Goal: Transaction & Acquisition: Purchase product/service

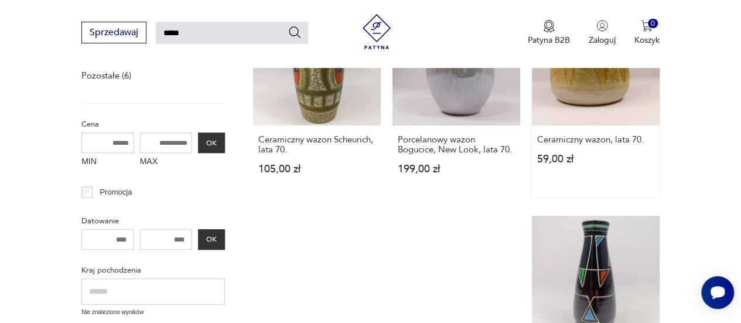
scroll to position [117, 0]
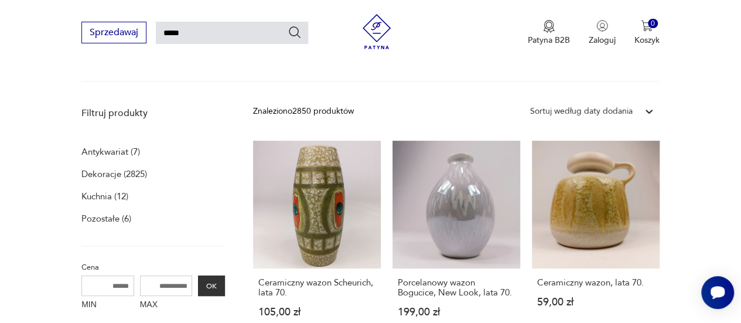
click at [651, 111] on icon at bounding box center [649, 112] width 7 height 4
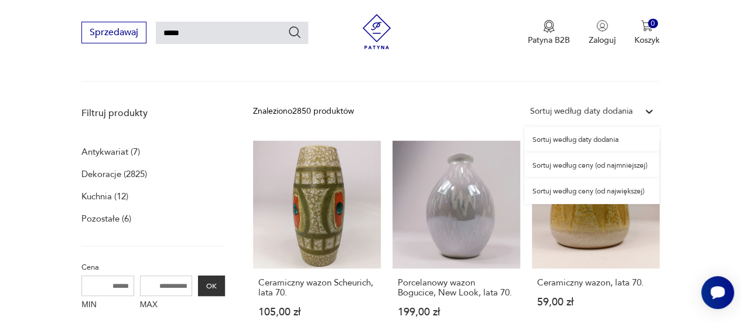
click at [613, 165] on div "Sortuj według ceny (od najmniejszej)" at bounding box center [591, 165] width 135 height 26
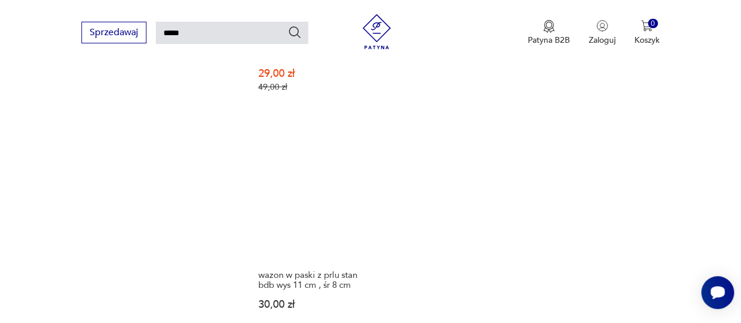
scroll to position [1390, 0]
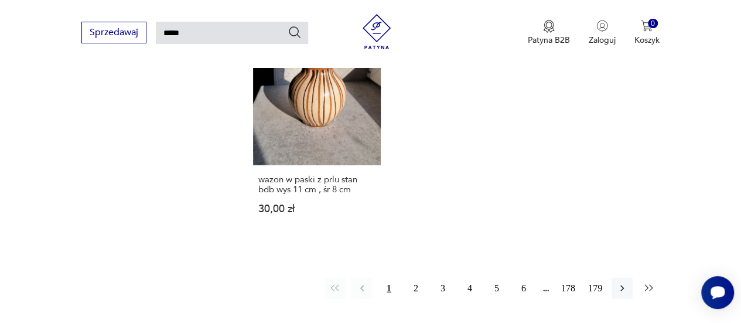
click at [647, 282] on icon "button" at bounding box center [649, 288] width 12 height 12
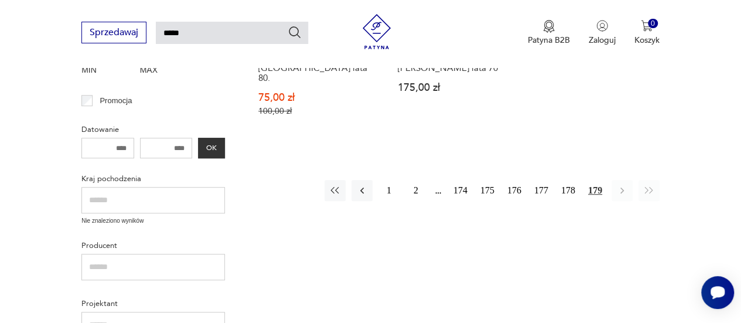
scroll to position [394, 0]
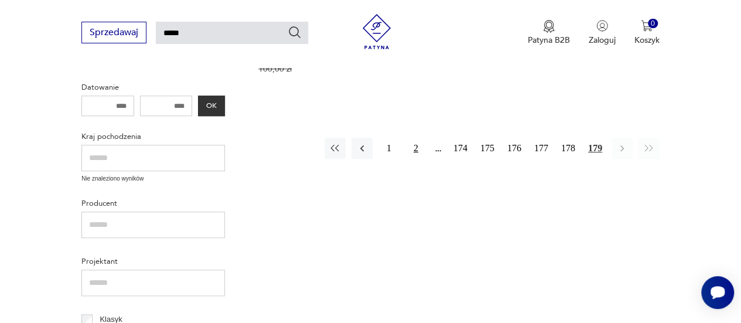
click at [414, 138] on button "2" at bounding box center [415, 148] width 21 height 21
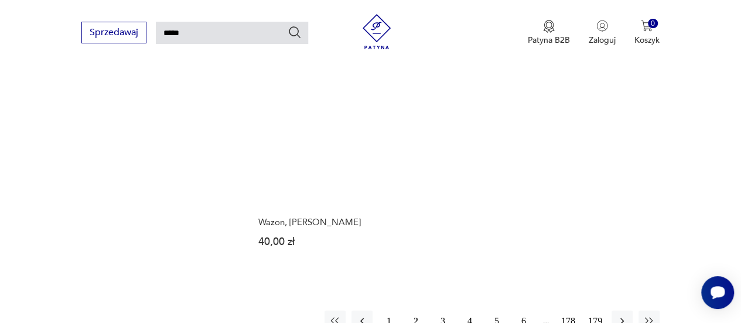
scroll to position [1331, 0]
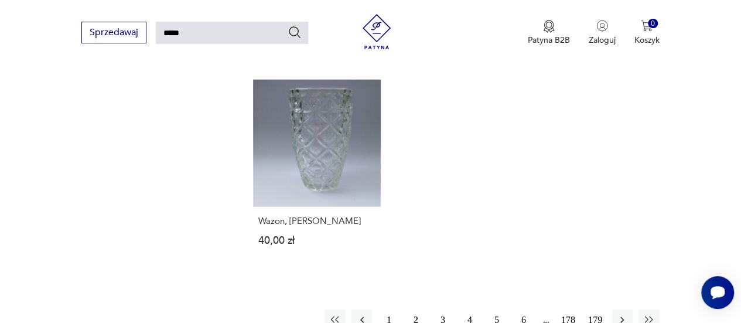
click at [442, 309] on button "3" at bounding box center [442, 319] width 21 height 21
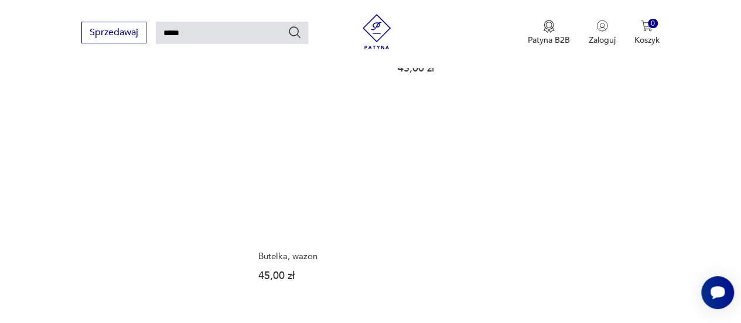
scroll to position [1390, 0]
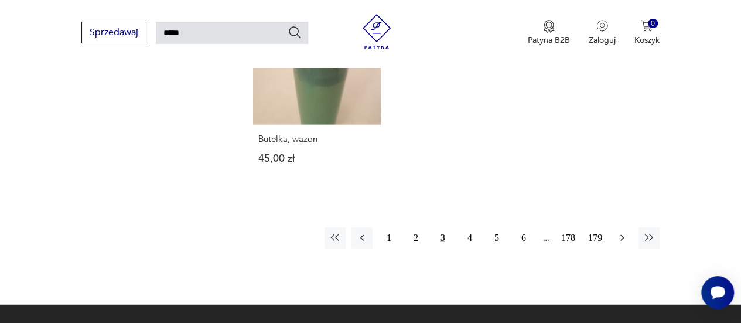
click at [622, 235] on icon "button" at bounding box center [622, 238] width 4 height 6
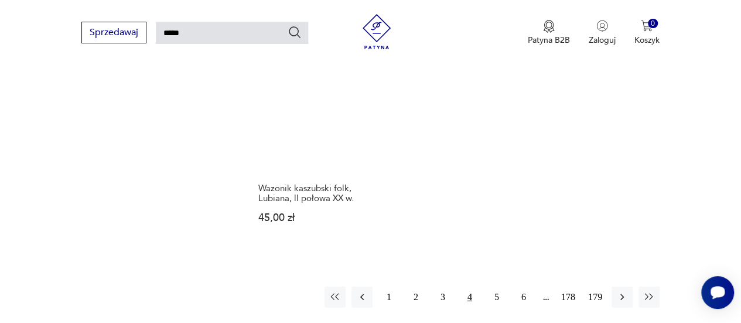
scroll to position [1390, 0]
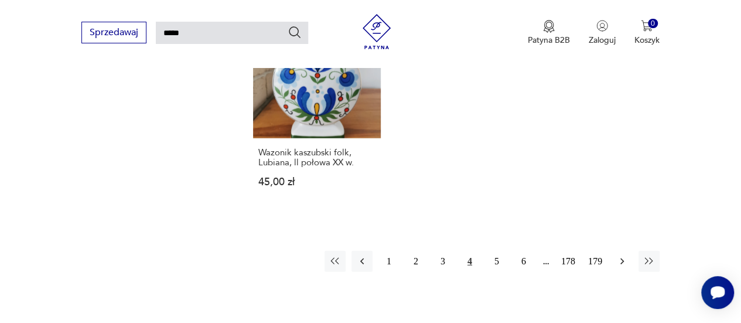
click at [621, 255] on icon "button" at bounding box center [622, 261] width 12 height 12
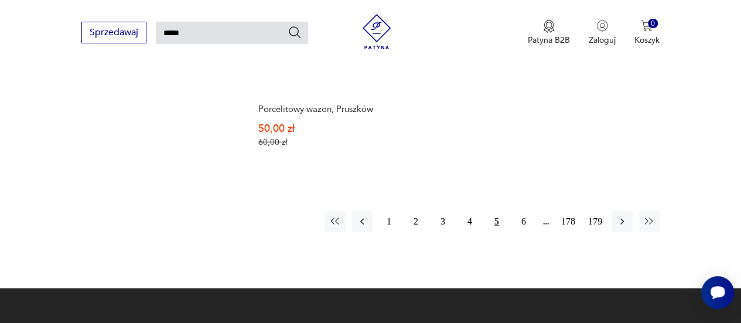
scroll to position [1507, 0]
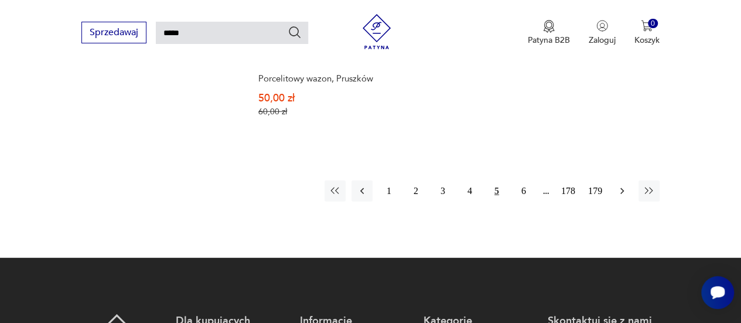
click at [621, 185] on icon "button" at bounding box center [622, 191] width 12 height 12
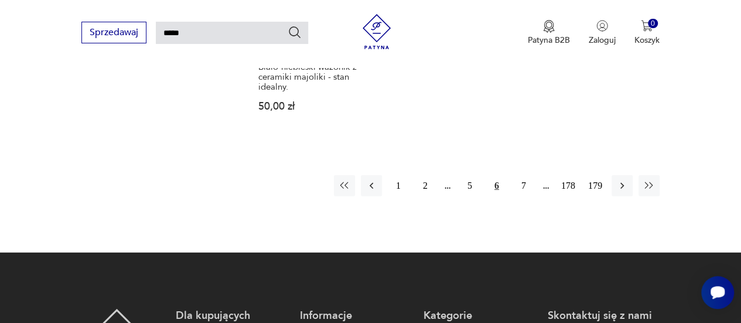
scroll to position [1507, 0]
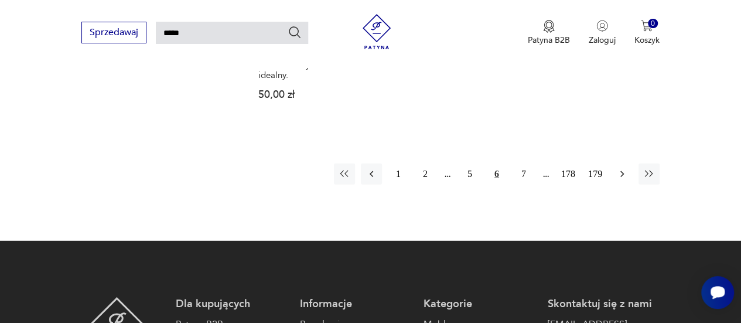
click at [623, 171] on icon "button" at bounding box center [622, 174] width 4 height 6
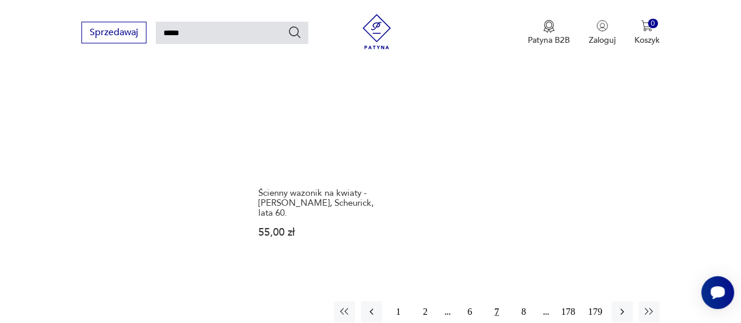
scroll to position [1390, 0]
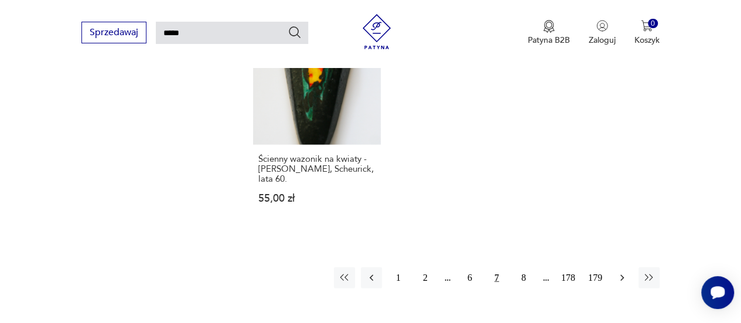
click at [624, 272] on icon "button" at bounding box center [622, 278] width 12 height 12
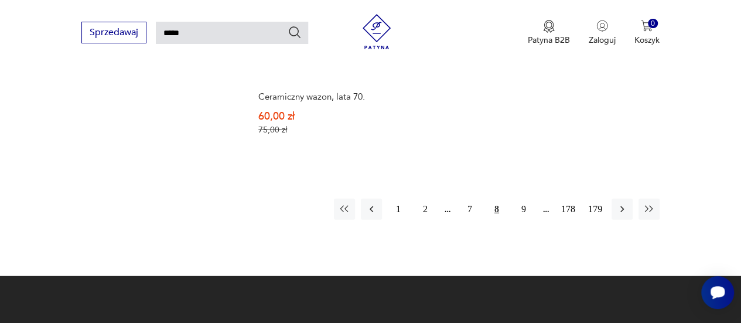
scroll to position [1566, 0]
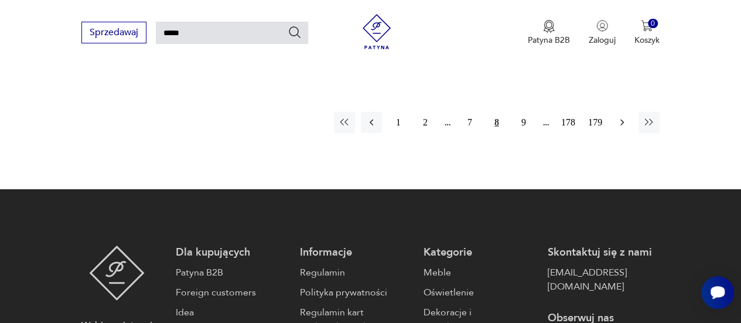
click at [620, 117] on icon "button" at bounding box center [622, 123] width 12 height 12
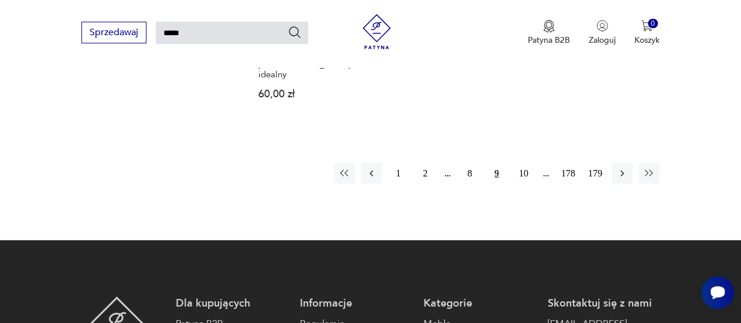
scroll to position [1507, 0]
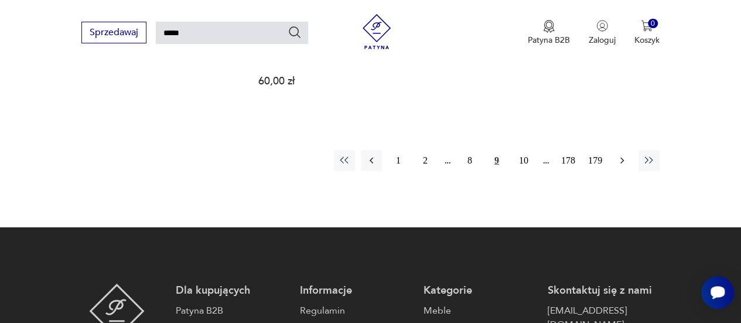
click at [623, 158] on icon "button" at bounding box center [622, 161] width 12 height 12
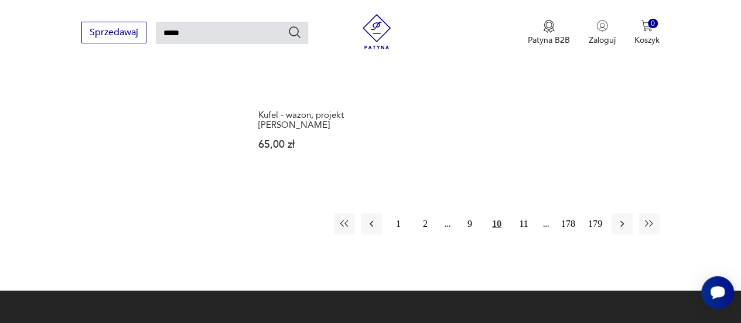
scroll to position [1448, 0]
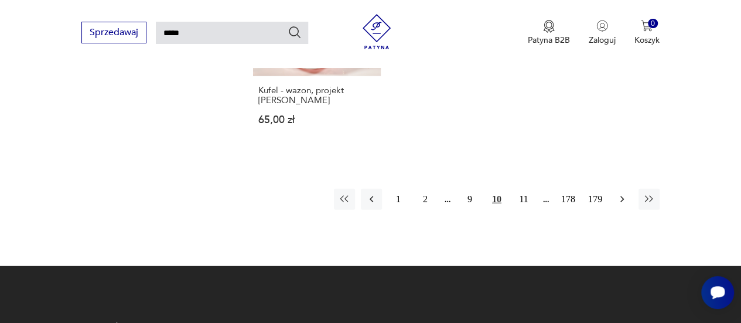
click at [619, 199] on icon "button" at bounding box center [622, 199] width 12 height 12
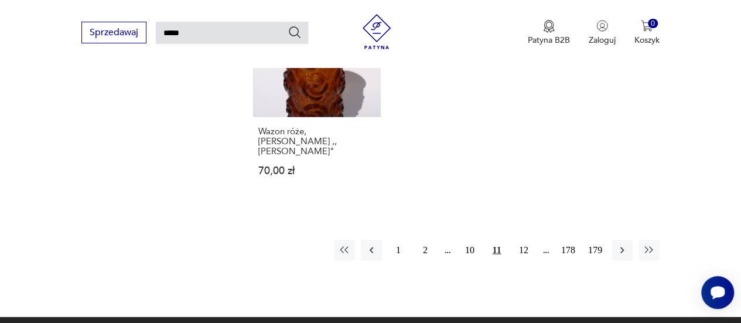
scroll to position [1448, 0]
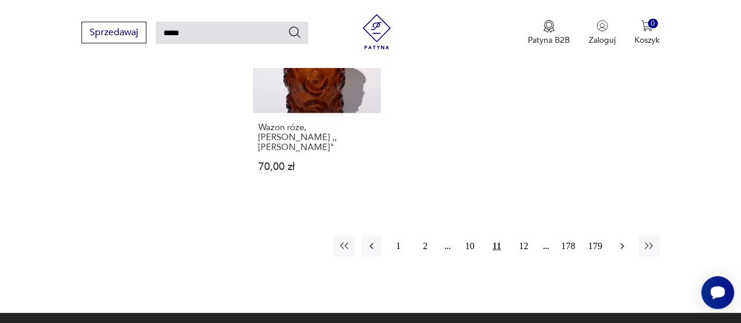
click at [621, 240] on icon "button" at bounding box center [622, 246] width 12 height 12
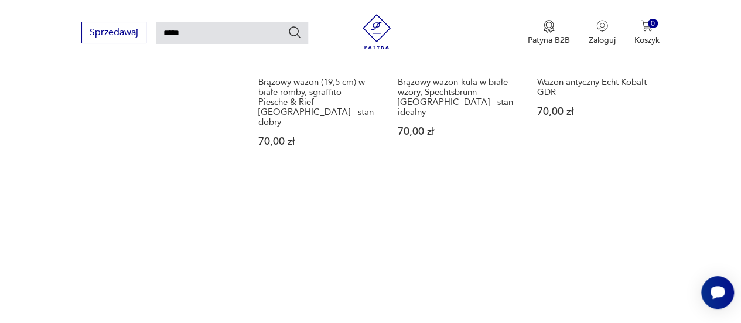
scroll to position [1448, 0]
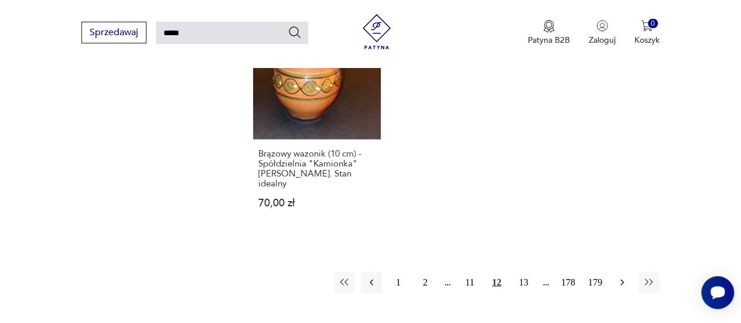
click at [620, 277] on icon "button" at bounding box center [622, 283] width 12 height 12
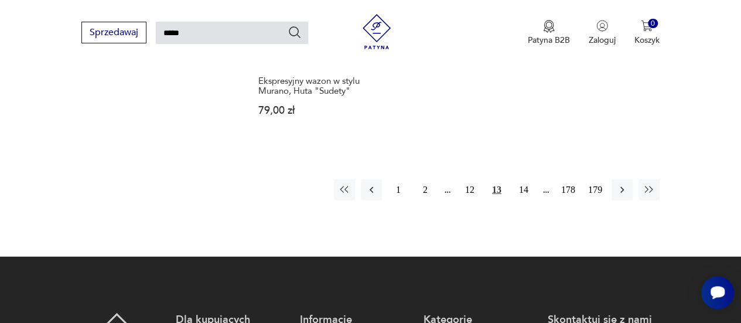
scroll to position [1507, 0]
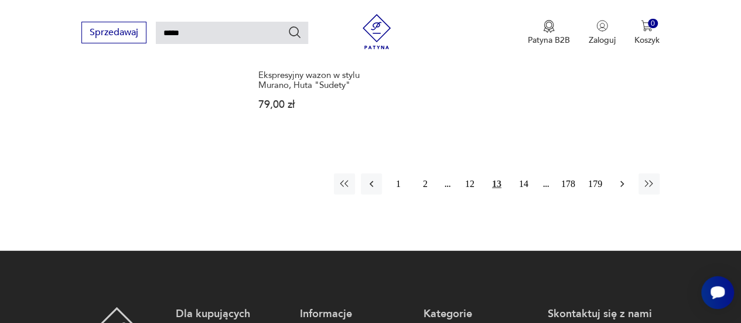
click at [622, 181] on icon "button" at bounding box center [622, 184] width 4 height 6
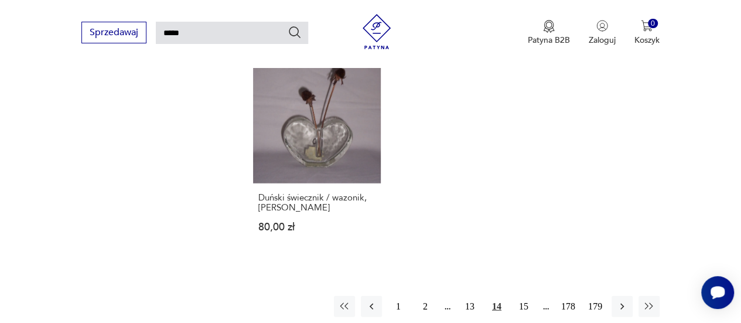
scroll to position [1448, 0]
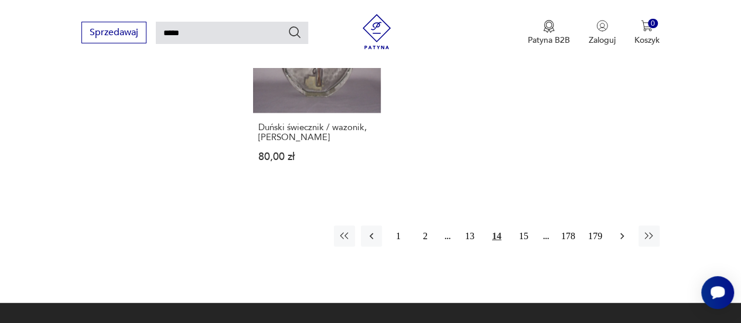
click at [622, 230] on icon "button" at bounding box center [622, 236] width 12 height 12
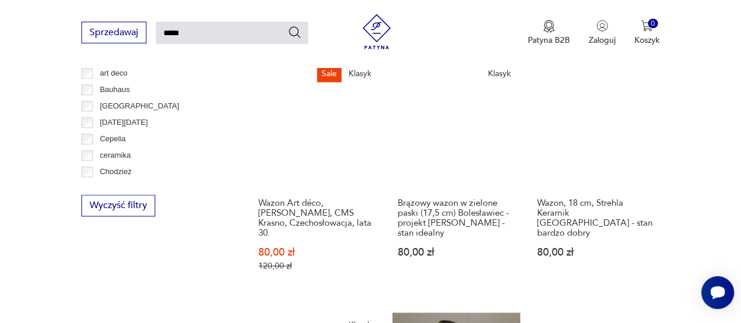
scroll to position [687, 0]
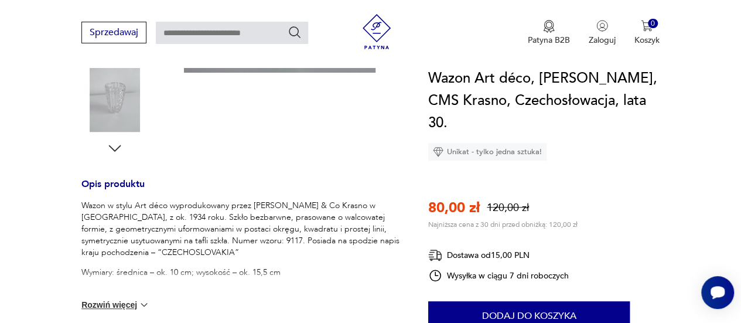
scroll to position [410, 0]
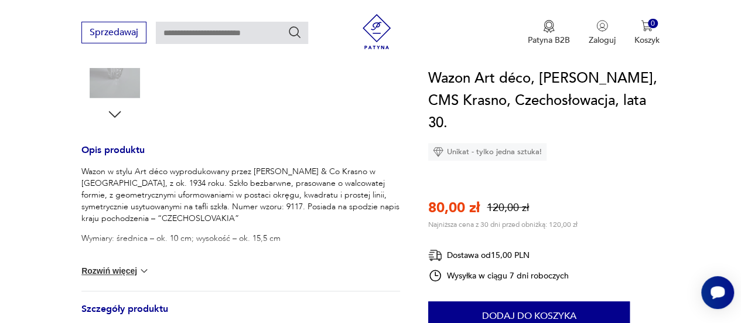
type input "*****"
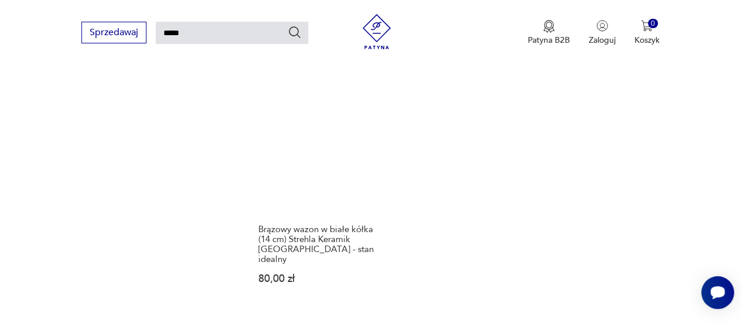
scroll to position [1507, 0]
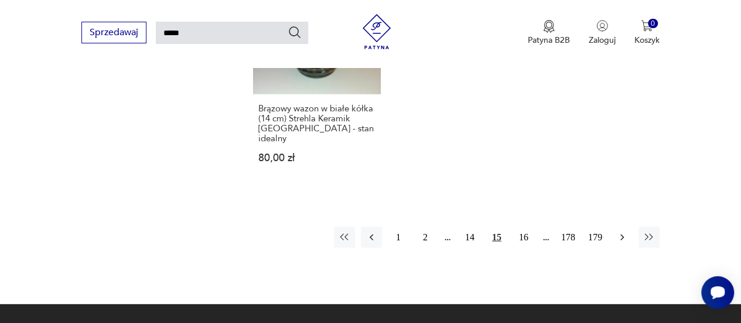
click at [622, 234] on icon "button" at bounding box center [622, 237] width 4 height 6
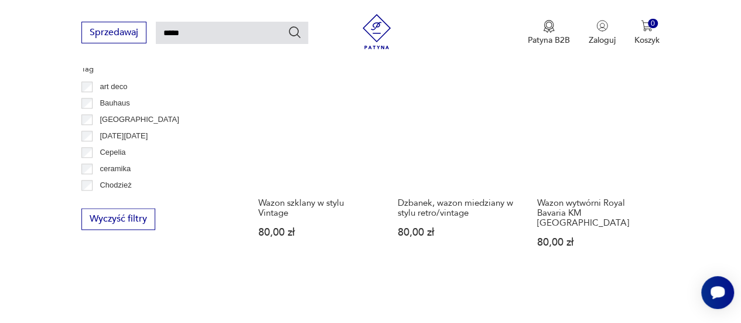
scroll to position [511, 0]
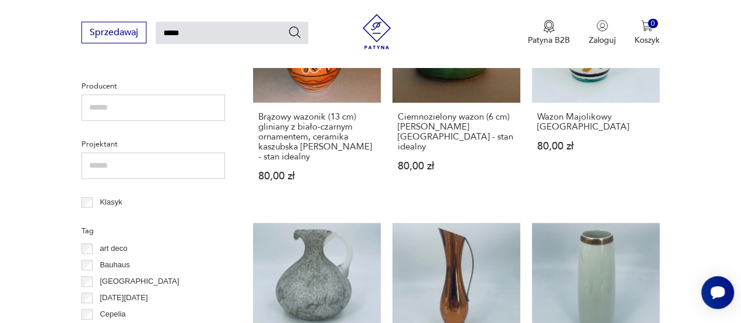
click at [207, 38] on input "*****" at bounding box center [232, 33] width 152 height 22
click at [121, 110] on input "text" at bounding box center [153, 107] width 144 height 26
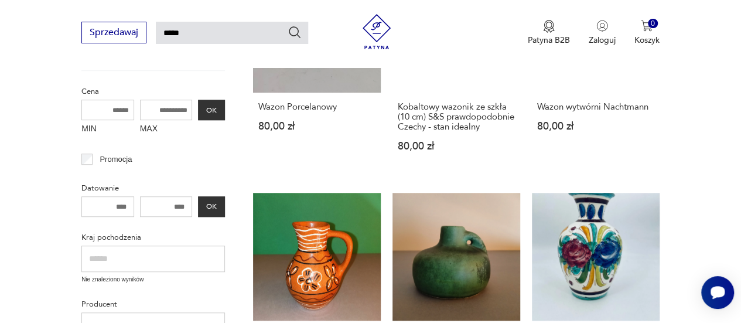
scroll to position [0, 0]
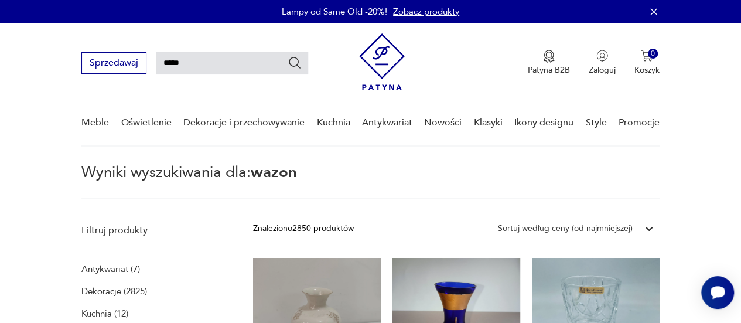
type input "*********"
click at [301, 62] on icon "Szukaj" at bounding box center [295, 63] width 14 height 14
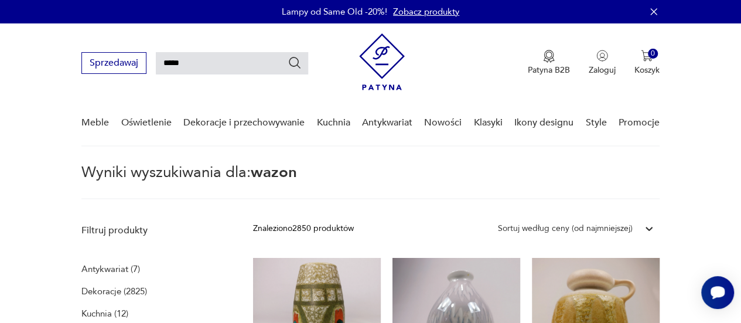
click at [211, 62] on input "*****" at bounding box center [232, 63] width 152 height 22
type input "**********"
click at [295, 58] on icon "Szukaj" at bounding box center [295, 63] width 14 height 14
type input "**********"
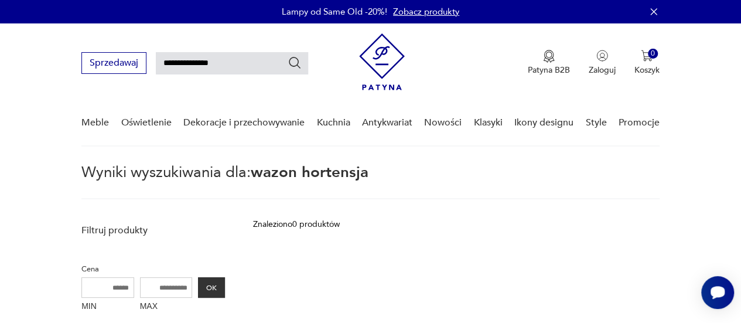
drag, startPoint x: 230, startPoint y: 66, endPoint x: 165, endPoint y: 60, distance: 65.2
click at [165, 60] on input "**********" at bounding box center [232, 63] width 152 height 22
type input "*********"
click at [292, 62] on icon "Szukaj" at bounding box center [295, 63] width 14 height 14
type input "*********"
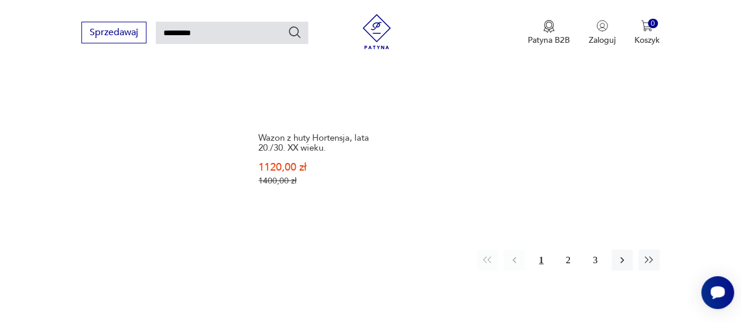
scroll to position [1523, 0]
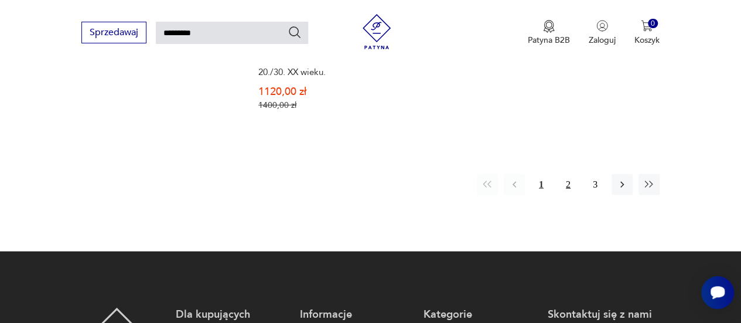
click at [568, 193] on button "2" at bounding box center [568, 184] width 21 height 21
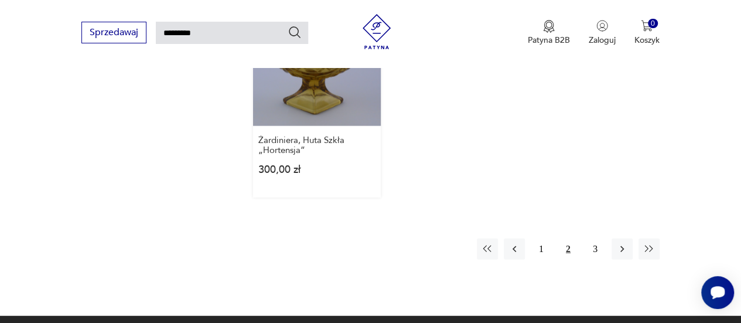
scroll to position [1507, 0]
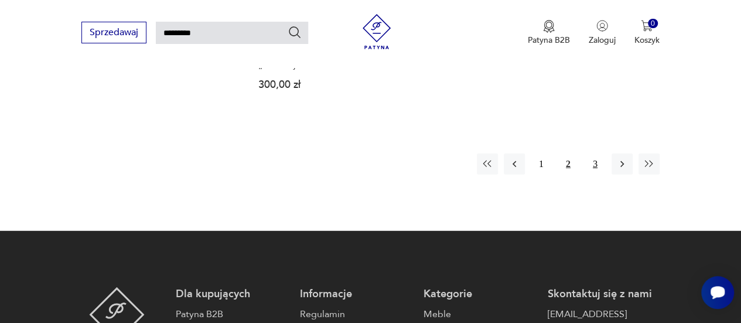
click at [596, 154] on button "3" at bounding box center [595, 164] width 21 height 21
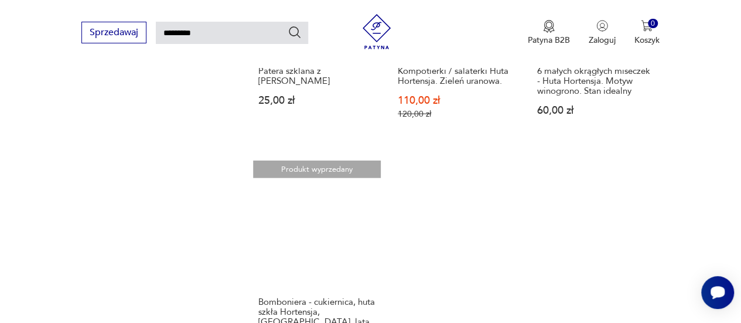
scroll to position [1097, 0]
